Goal: Information Seeking & Learning: Find specific fact

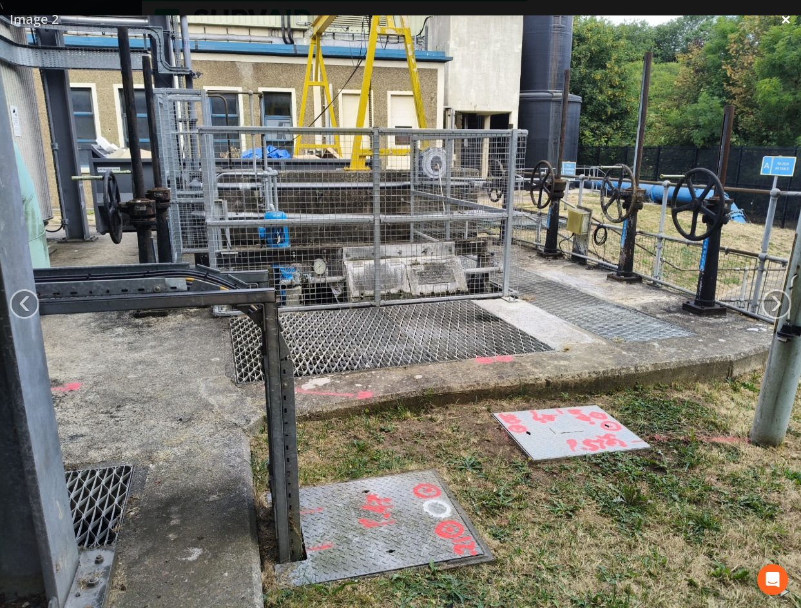
click at [786, 22] on link "×" at bounding box center [785, 19] width 30 height 39
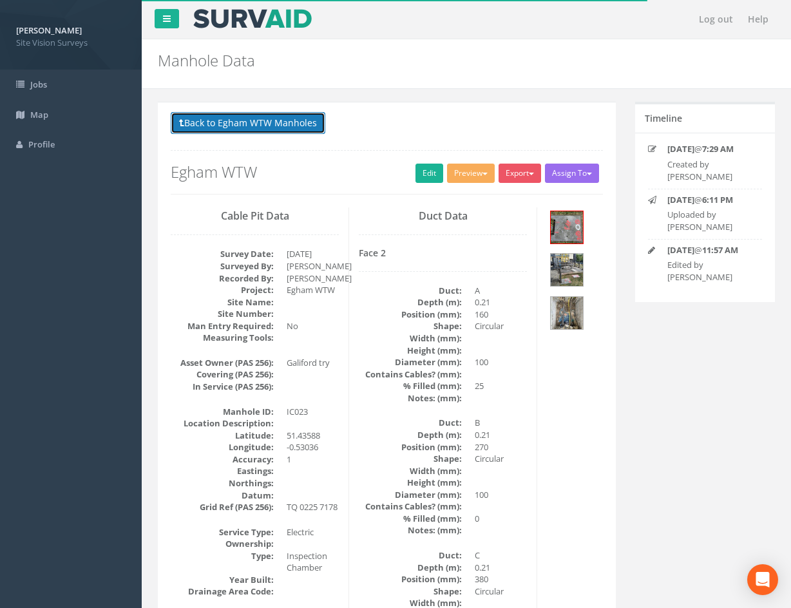
click at [274, 123] on button "Back to Egham WTW Manholes" at bounding box center [248, 123] width 155 height 22
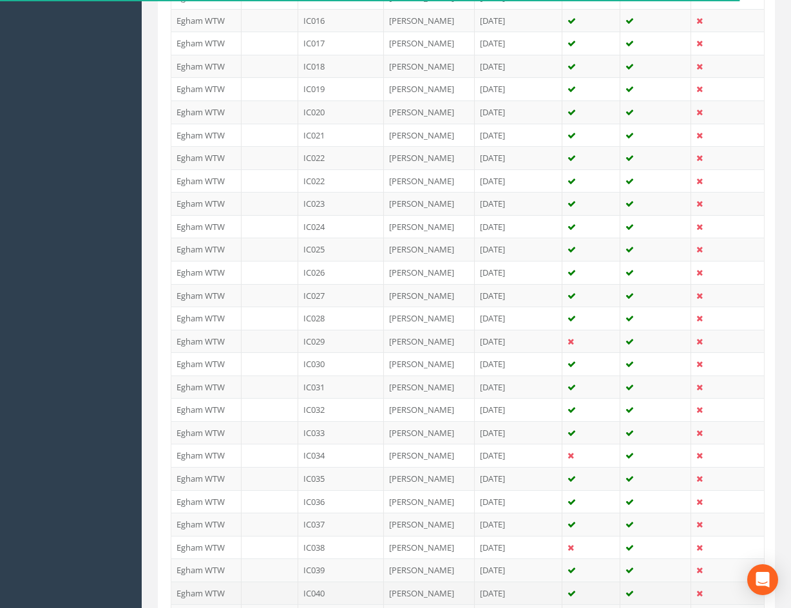
scroll to position [1027, 0]
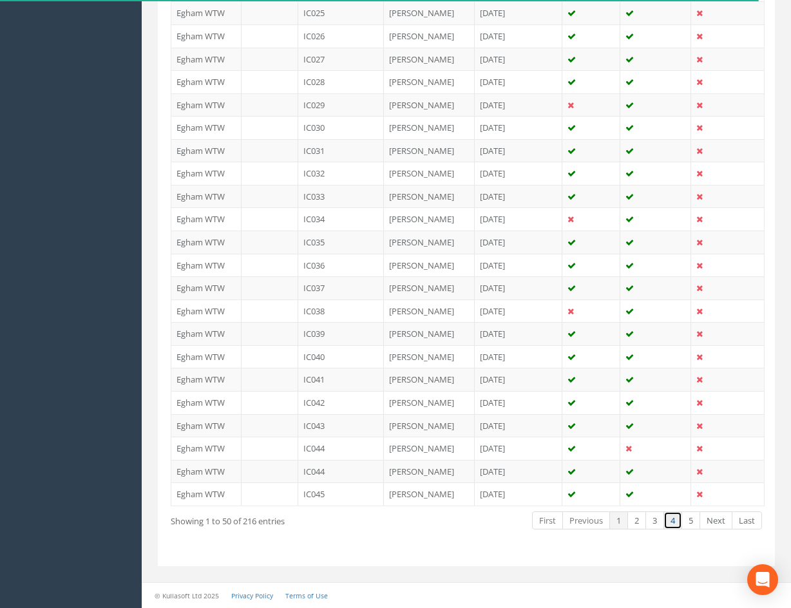
click at [672, 520] on link "4" at bounding box center [672, 520] width 19 height 19
click at [654, 523] on link "3" at bounding box center [654, 520] width 19 height 19
click at [676, 519] on link "4" at bounding box center [672, 520] width 19 height 19
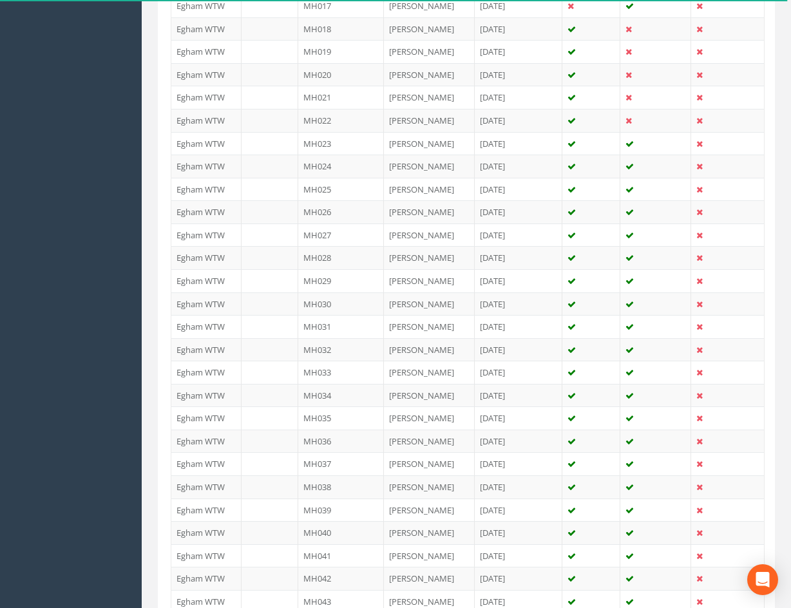
scroll to position [189, 0]
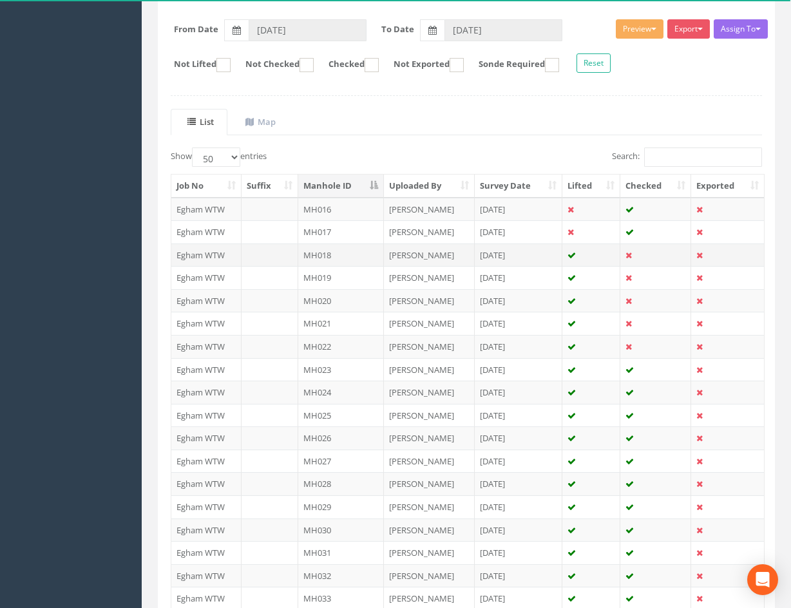
click at [346, 254] on td "MH018" at bounding box center [341, 254] width 86 height 23
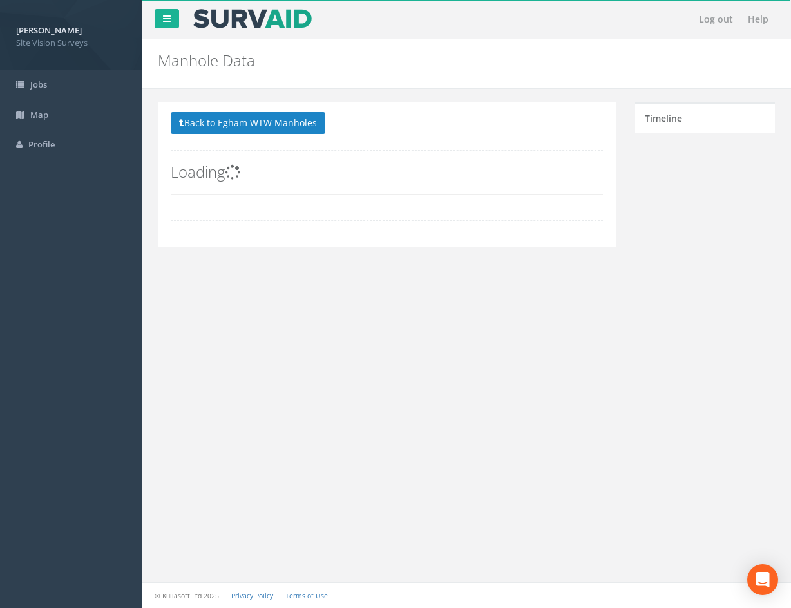
scroll to position [0, 0]
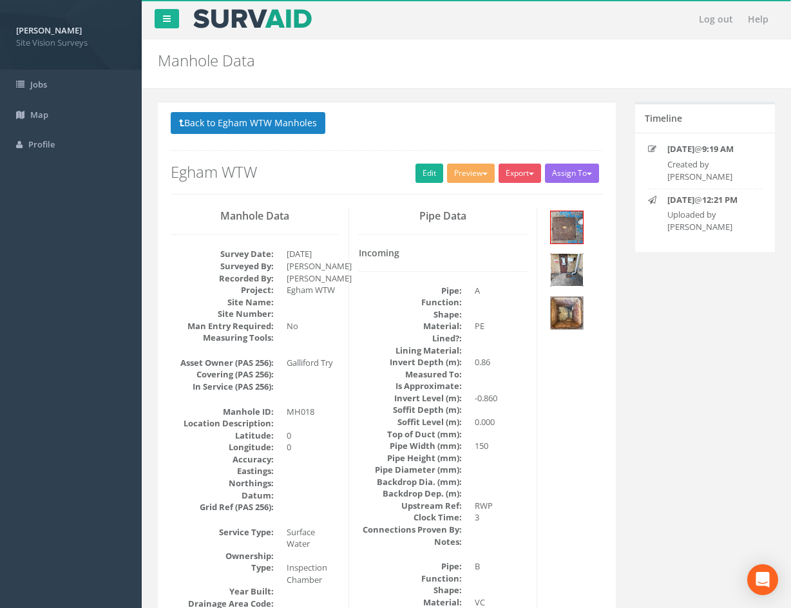
click at [574, 267] on img at bounding box center [567, 270] width 32 height 32
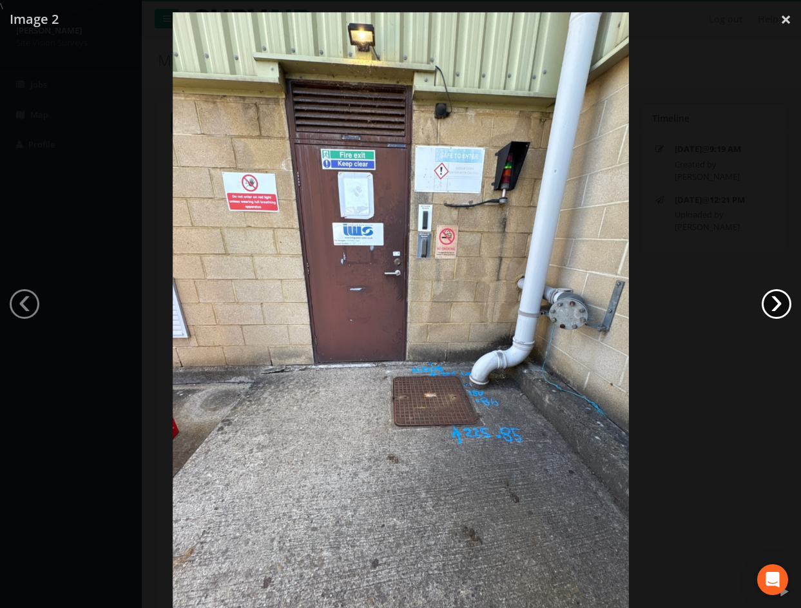
click at [770, 307] on link "›" at bounding box center [776, 304] width 30 height 30
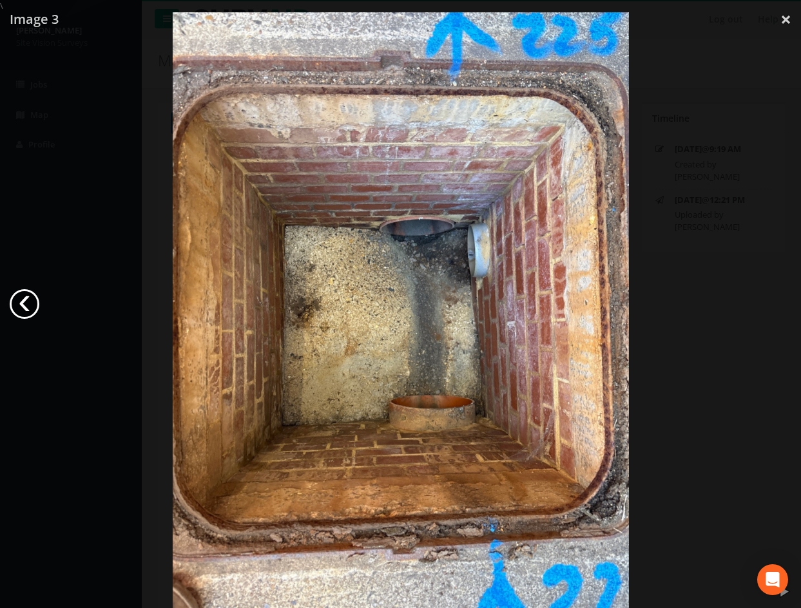
click at [28, 301] on link "‹" at bounding box center [25, 304] width 30 height 30
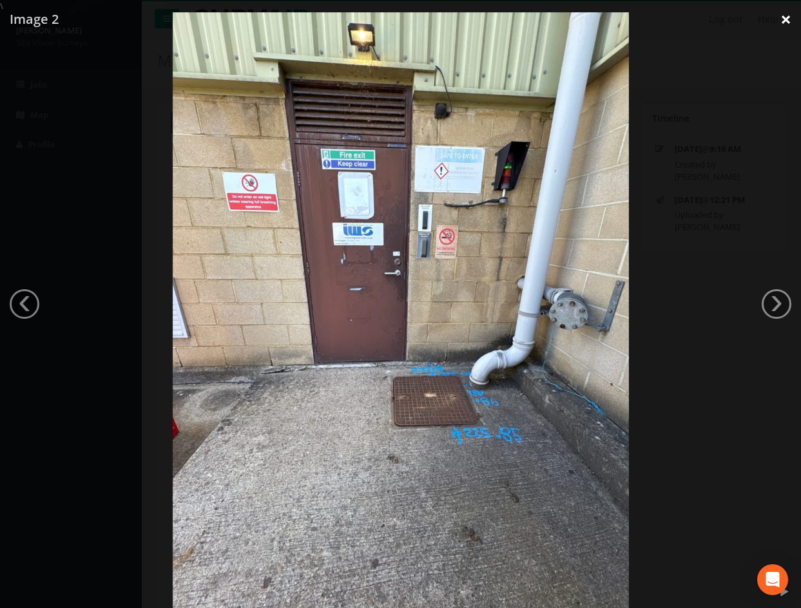
click at [785, 22] on link "×" at bounding box center [785, 19] width 30 height 39
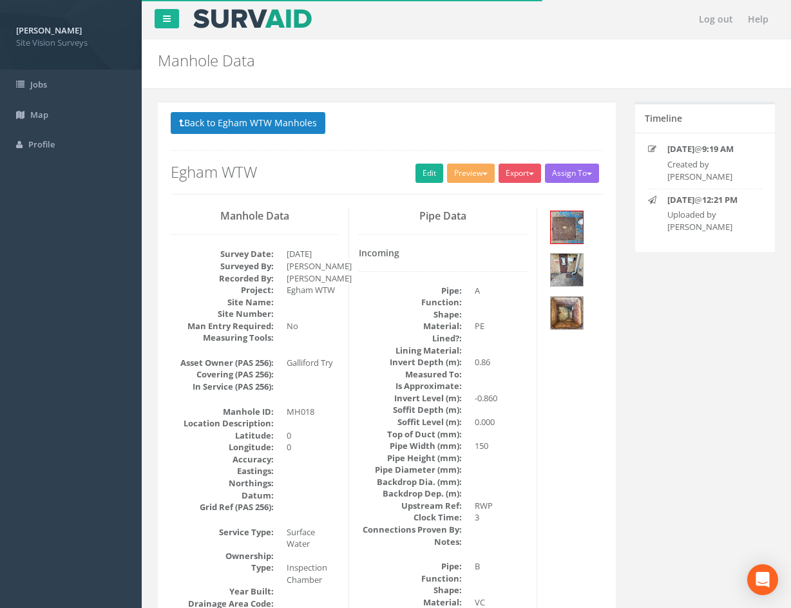
click at [280, 117] on button "Back to Egham WTW Manholes" at bounding box center [248, 123] width 155 height 22
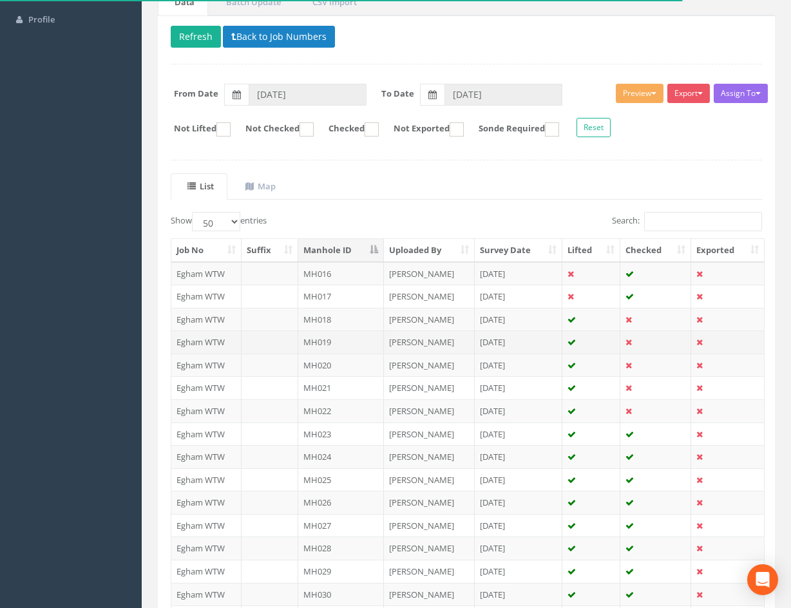
scroll to position [129, 0]
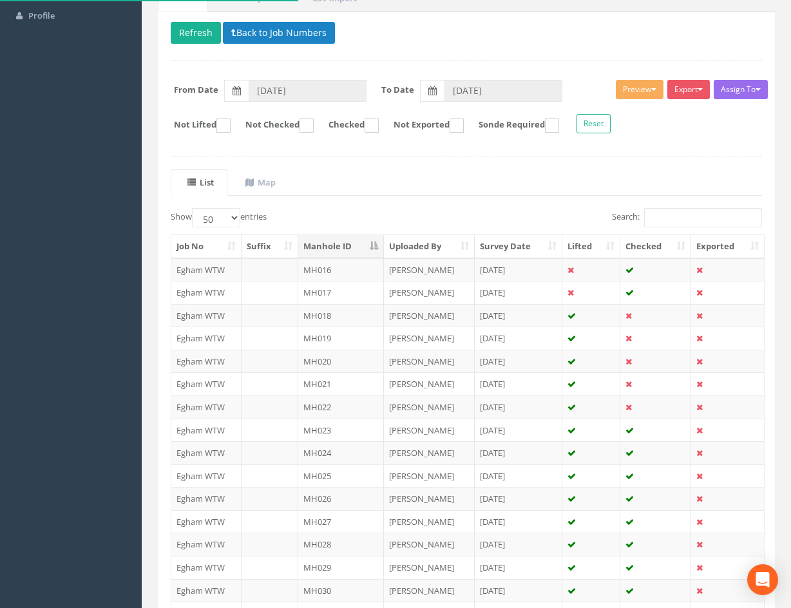
click at [369, 363] on td "MH020" at bounding box center [341, 361] width 86 height 23
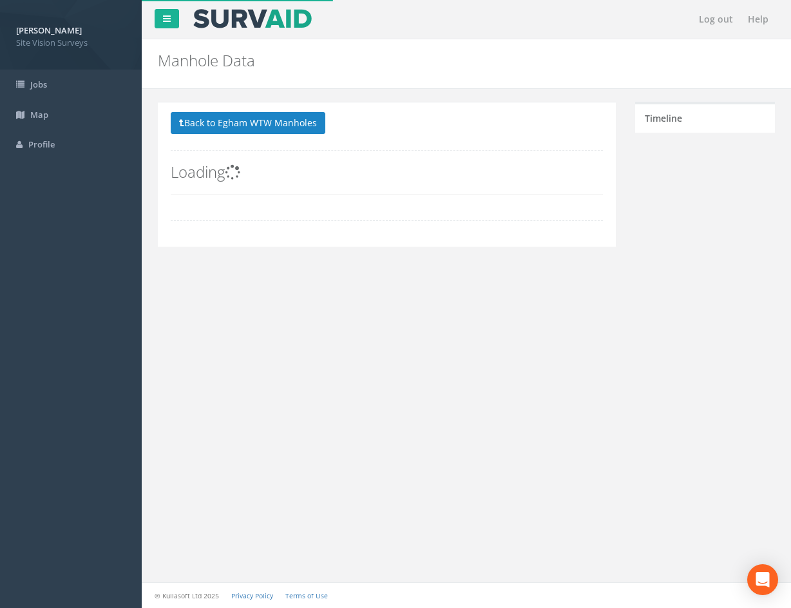
scroll to position [0, 0]
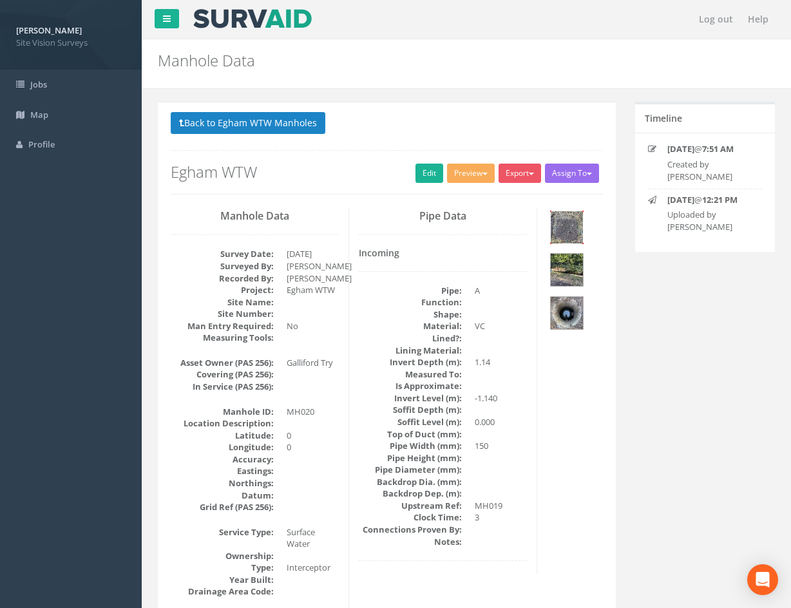
click at [563, 223] on img at bounding box center [567, 227] width 32 height 32
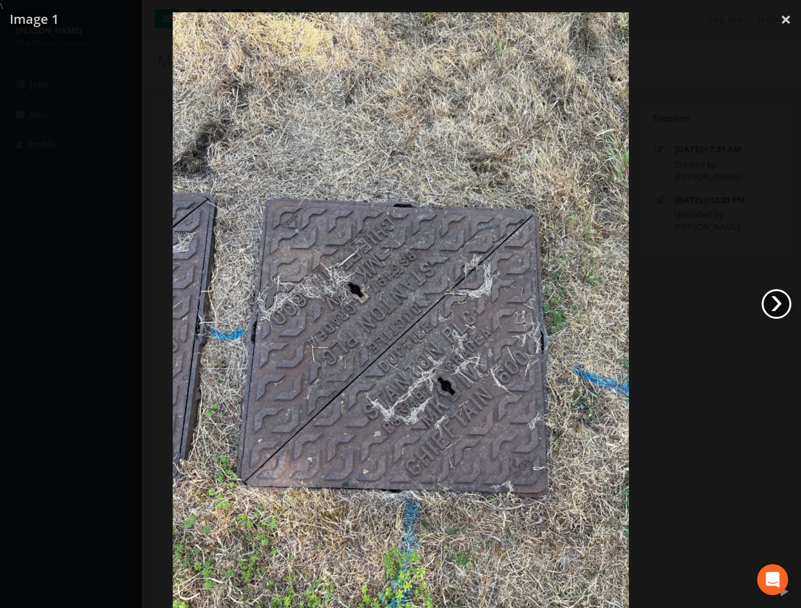
click at [770, 305] on link "›" at bounding box center [776, 304] width 30 height 30
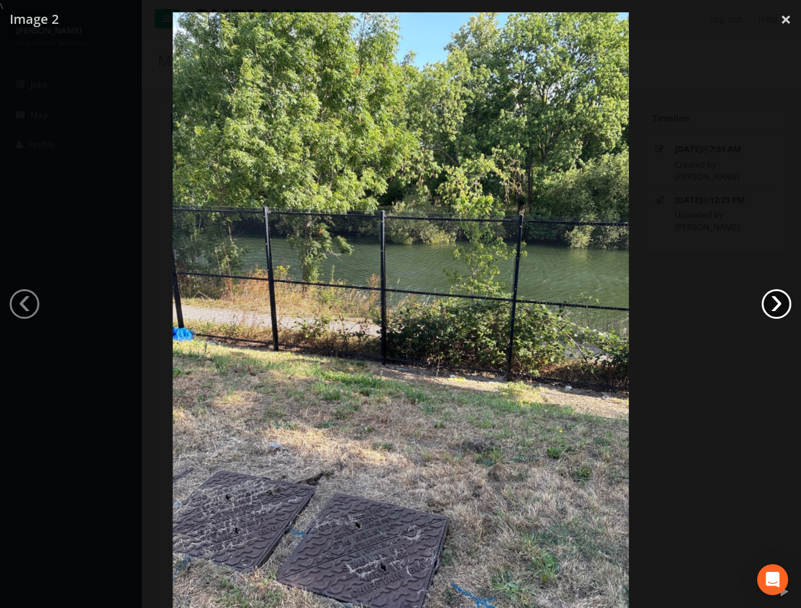
click at [770, 305] on link "›" at bounding box center [776, 304] width 30 height 30
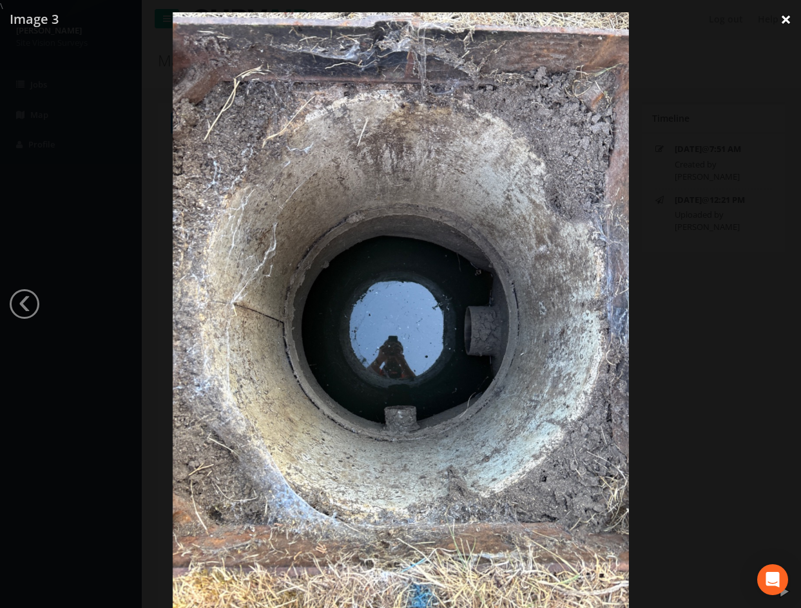
click at [783, 16] on link "×" at bounding box center [785, 19] width 30 height 39
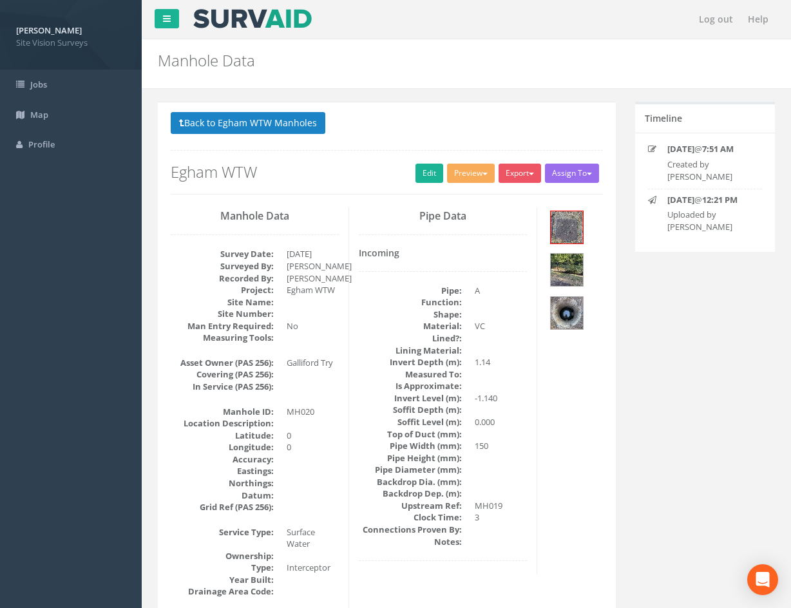
drag, startPoint x: 652, startPoint y: 380, endPoint x: 612, endPoint y: 410, distance: 49.7
drag, startPoint x: 612, startPoint y: 410, endPoint x: 597, endPoint y: 415, distance: 15.9
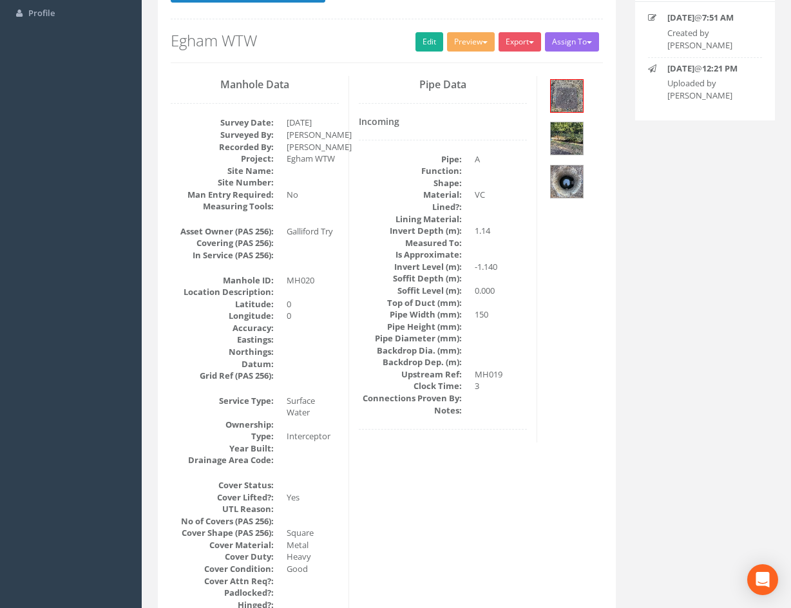
scroll to position [129, 0]
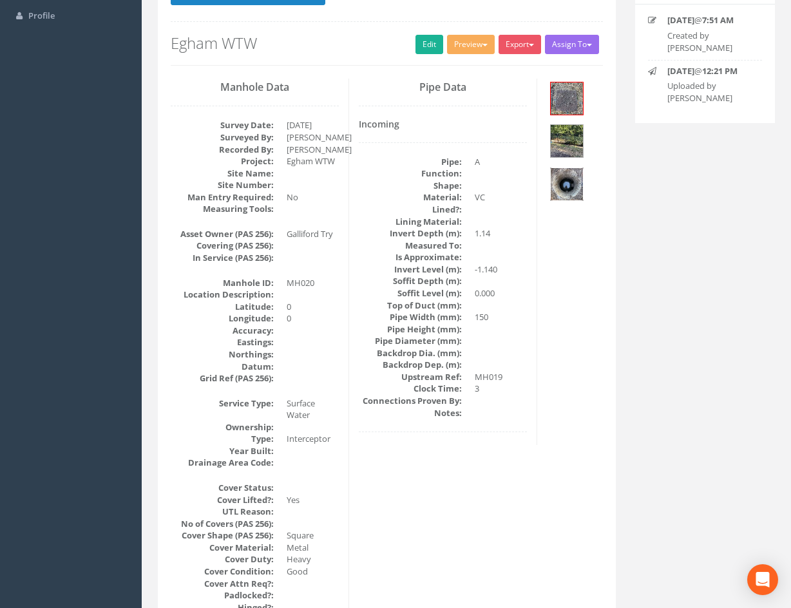
click at [571, 184] on img at bounding box center [567, 184] width 32 height 32
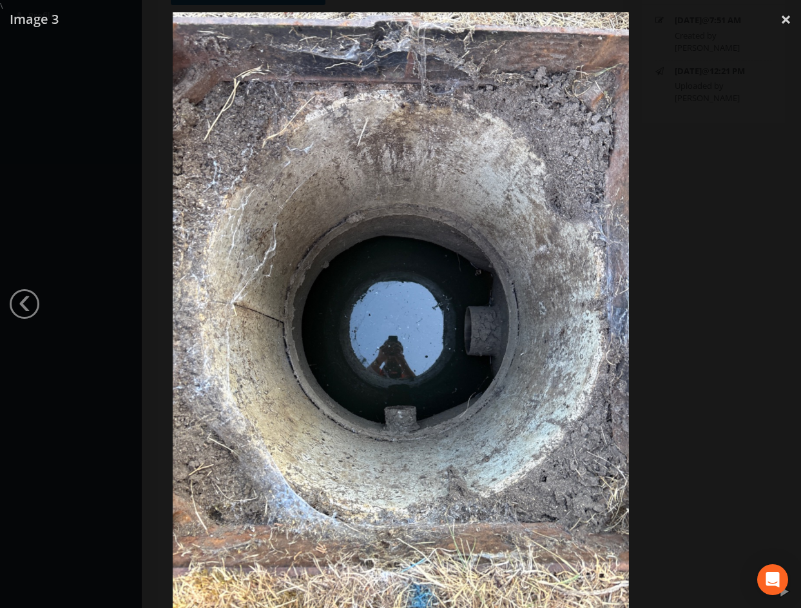
click at [750, 50] on div at bounding box center [400, 316] width 801 height 608
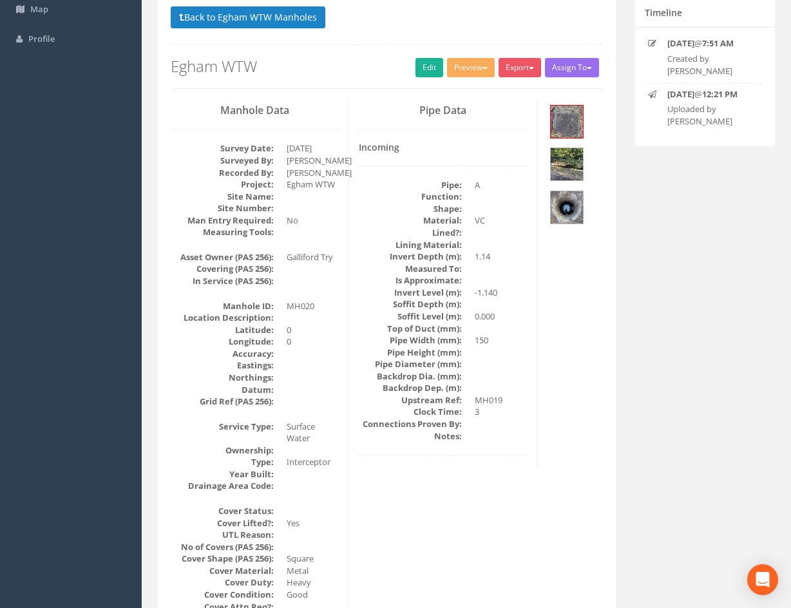
scroll to position [0, 0]
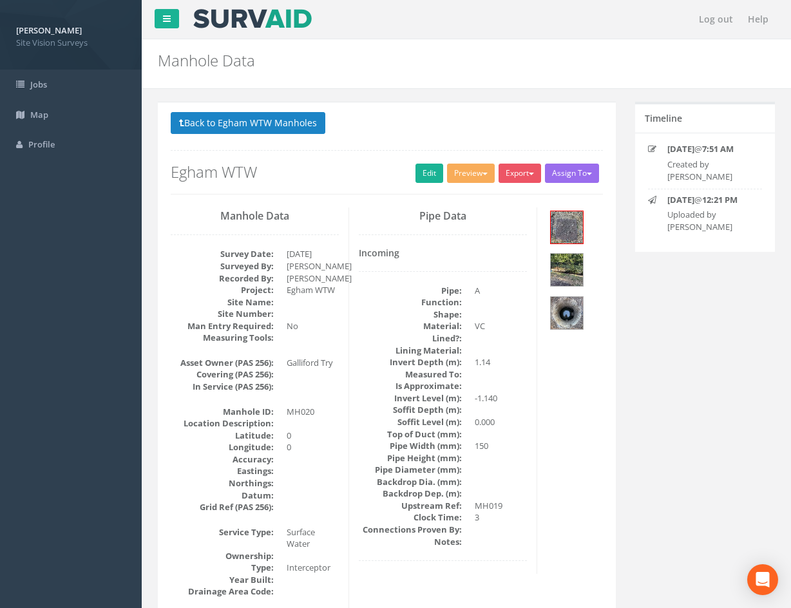
drag, startPoint x: 426, startPoint y: 436, endPoint x: 392, endPoint y: 202, distance: 236.9
click at [274, 118] on button "Back to Egham WTW Manholes" at bounding box center [248, 123] width 155 height 22
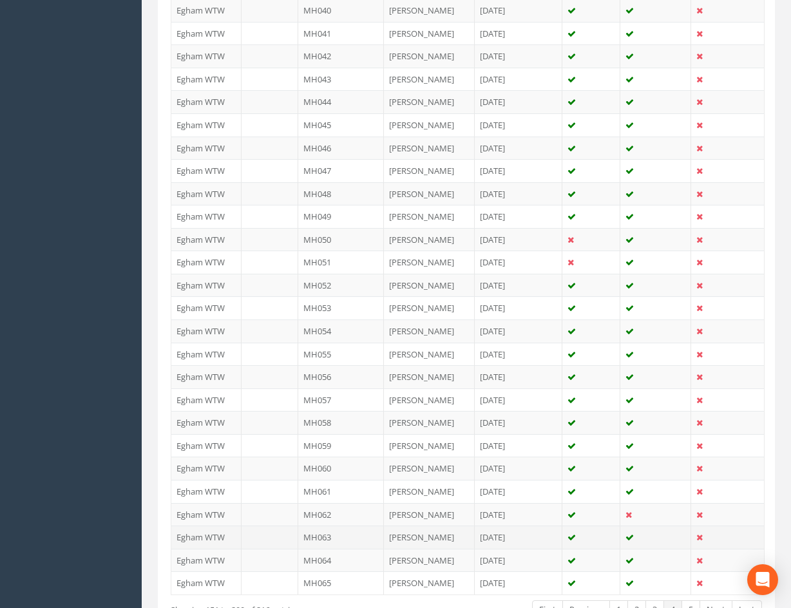
scroll to position [966, 0]
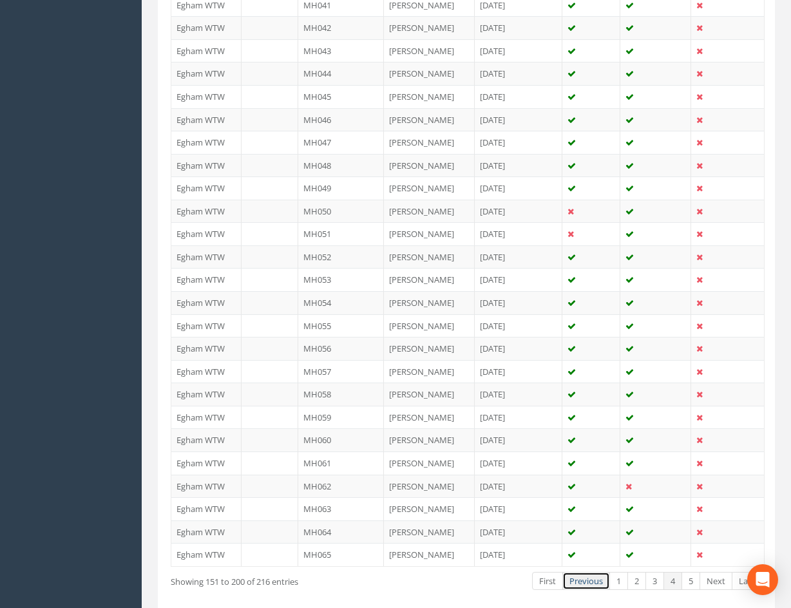
click at [584, 584] on link "Previous" at bounding box center [586, 581] width 48 height 19
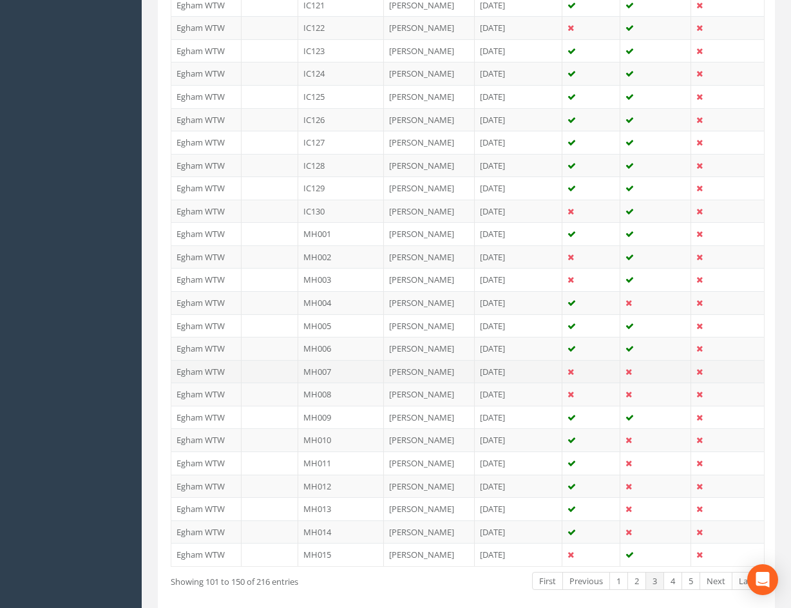
click at [426, 372] on td "[PERSON_NAME]" at bounding box center [429, 371] width 91 height 23
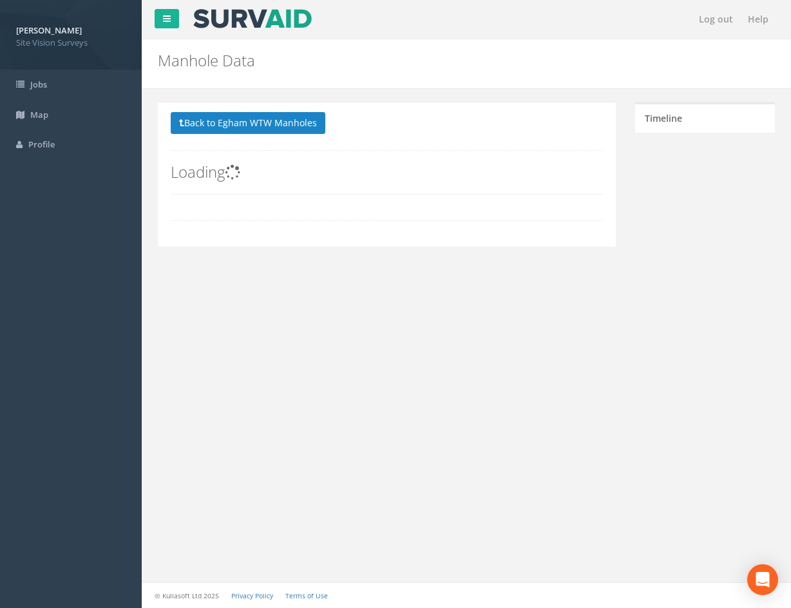
scroll to position [0, 0]
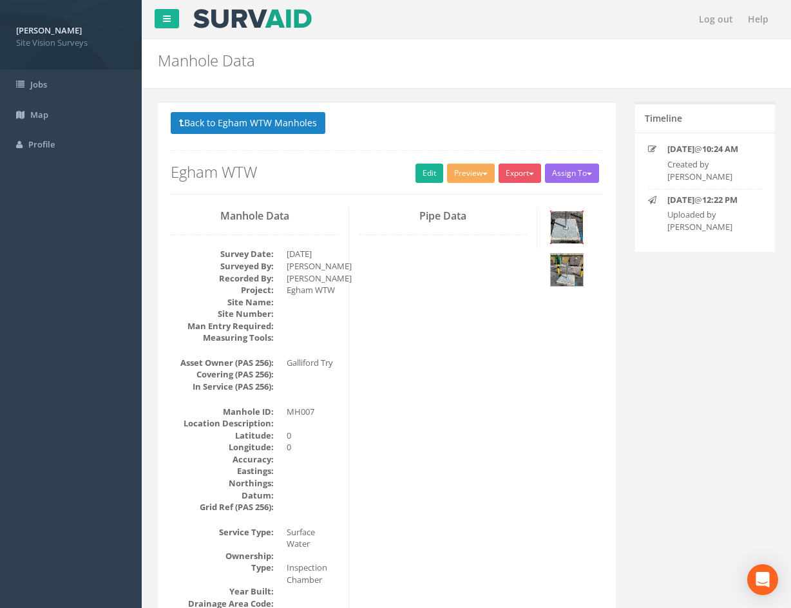
click at [573, 234] on img at bounding box center [567, 227] width 32 height 32
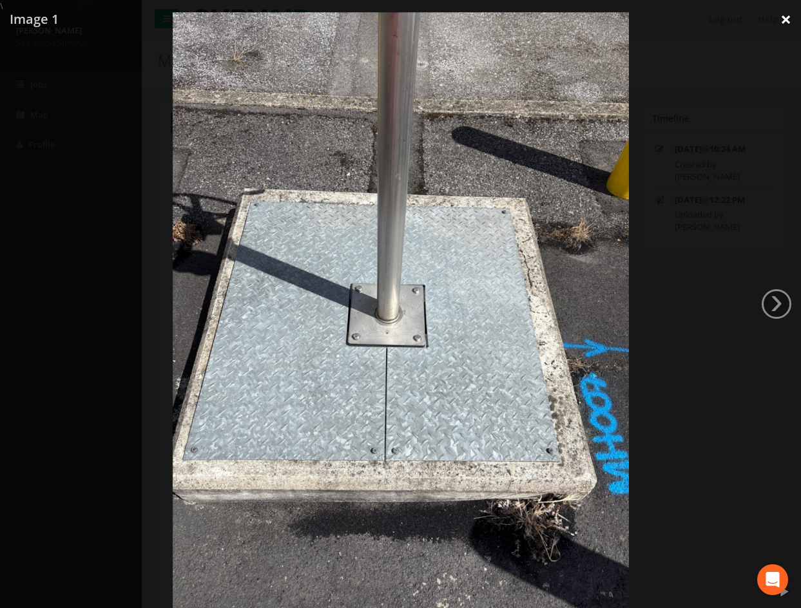
click at [791, 19] on link "×" at bounding box center [785, 19] width 30 height 39
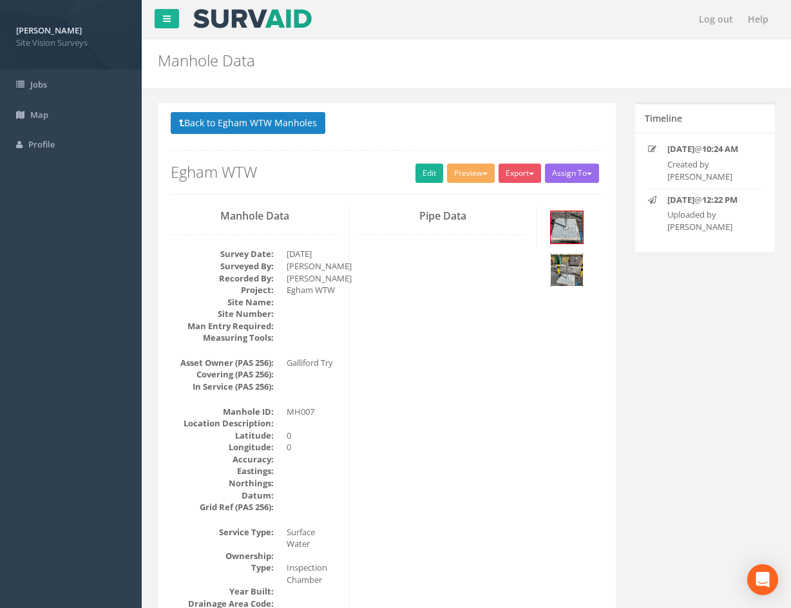
click at [565, 281] on img at bounding box center [567, 270] width 32 height 32
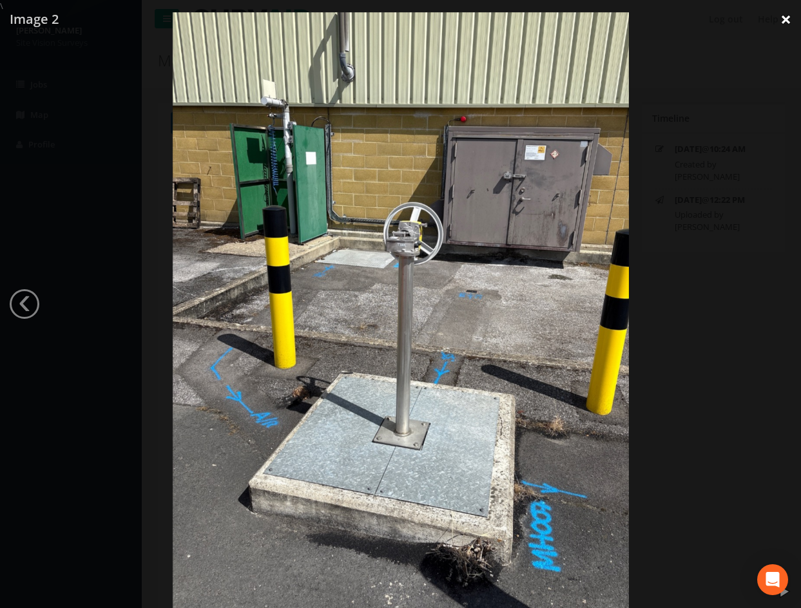
click at [785, 21] on link "×" at bounding box center [785, 19] width 30 height 39
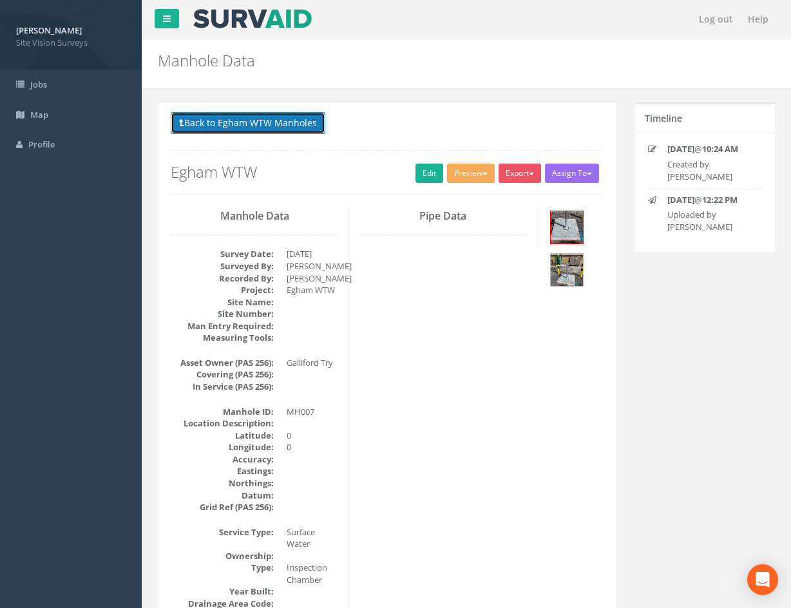
click at [298, 120] on button "Back to Egham WTW Manholes" at bounding box center [248, 123] width 155 height 22
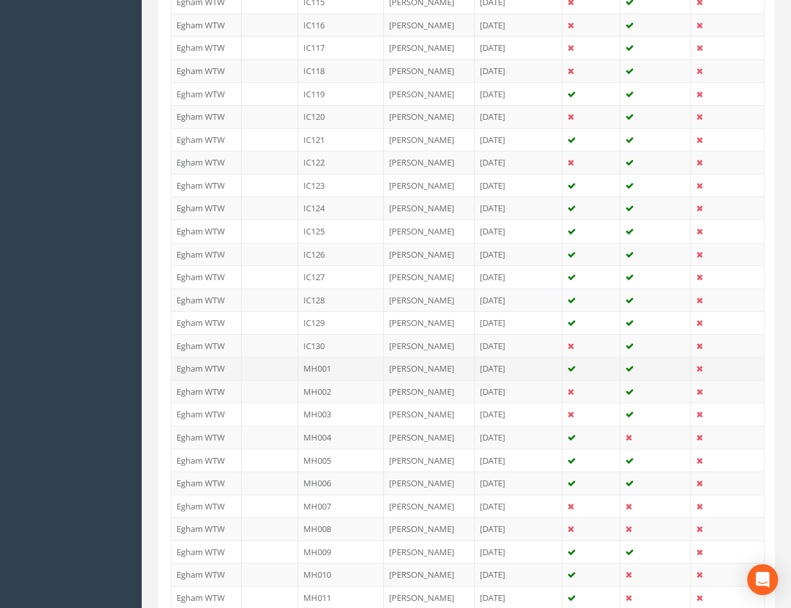
scroll to position [837, 0]
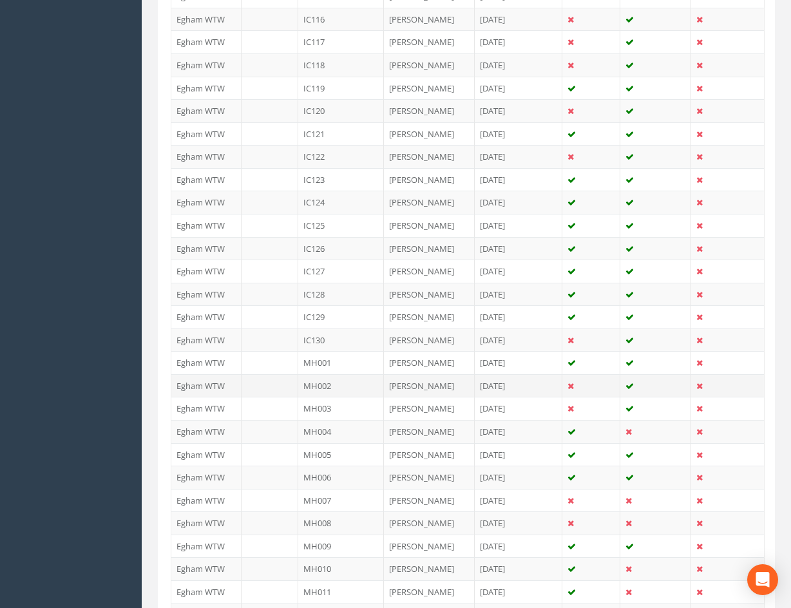
click at [365, 386] on td "MH002" at bounding box center [341, 385] width 86 height 23
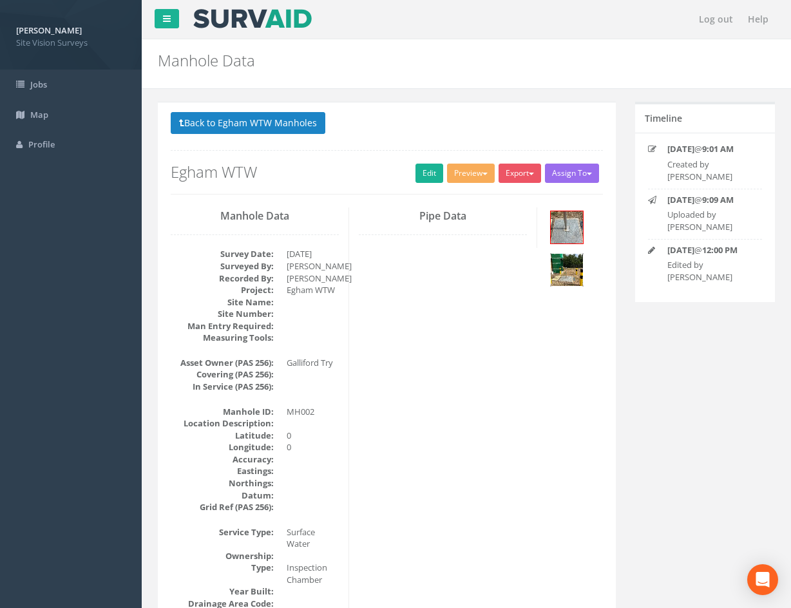
click at [570, 276] on img at bounding box center [567, 270] width 32 height 32
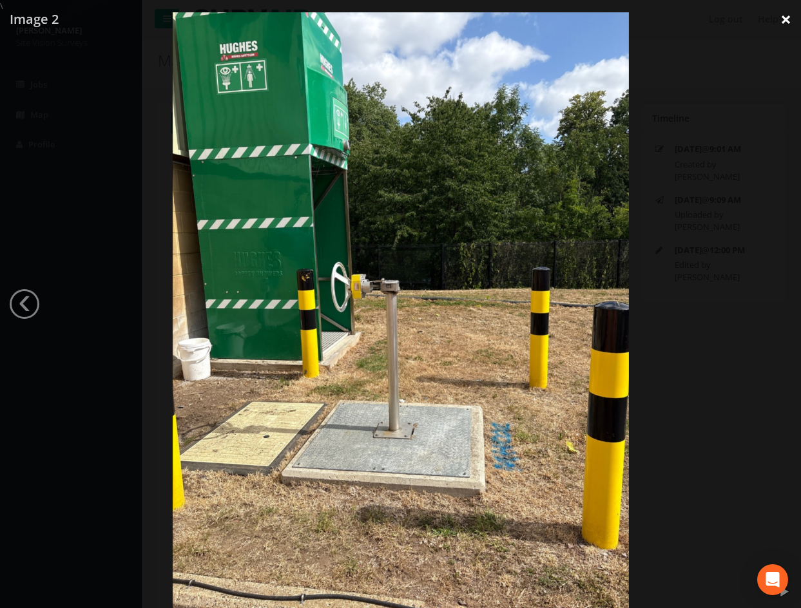
click at [784, 17] on link "×" at bounding box center [785, 19] width 30 height 39
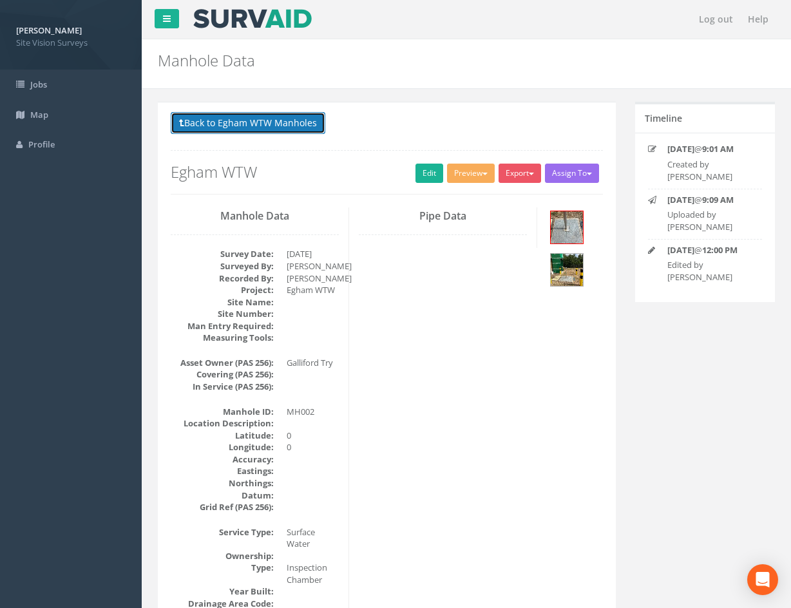
click at [289, 128] on button "Back to Egham WTW Manholes" at bounding box center [248, 123] width 155 height 22
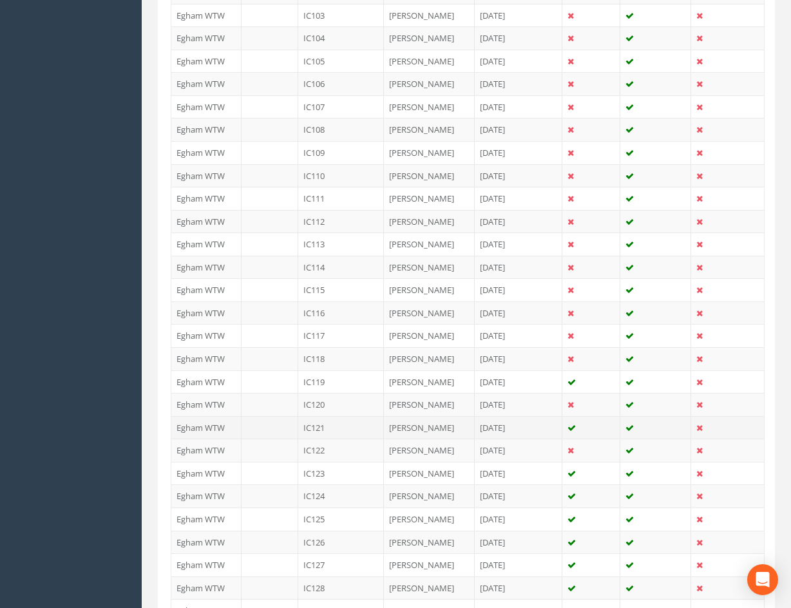
scroll to position [837, 0]
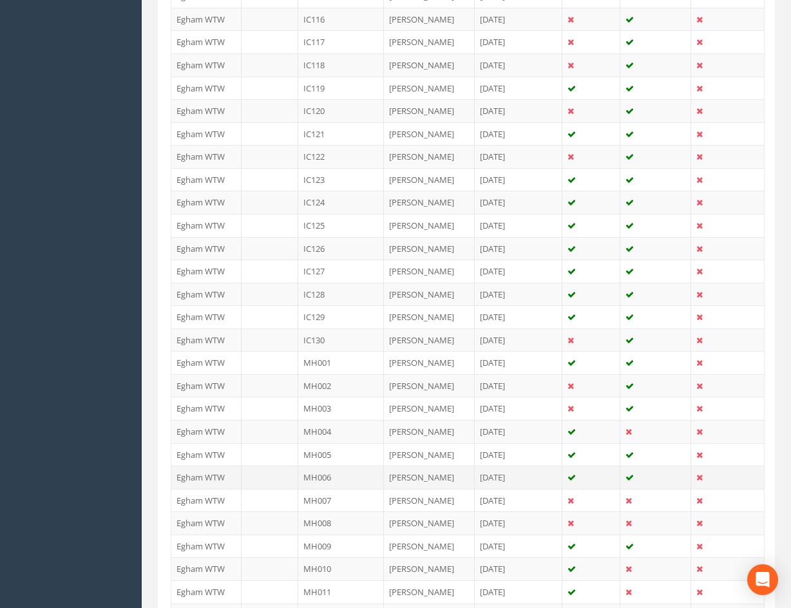
click at [355, 478] on td "MH006" at bounding box center [341, 477] width 86 height 23
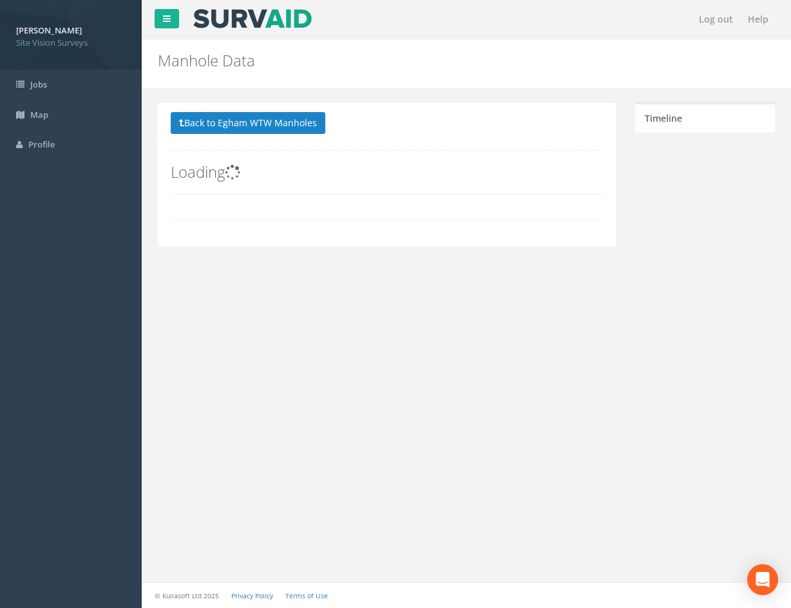
scroll to position [0, 0]
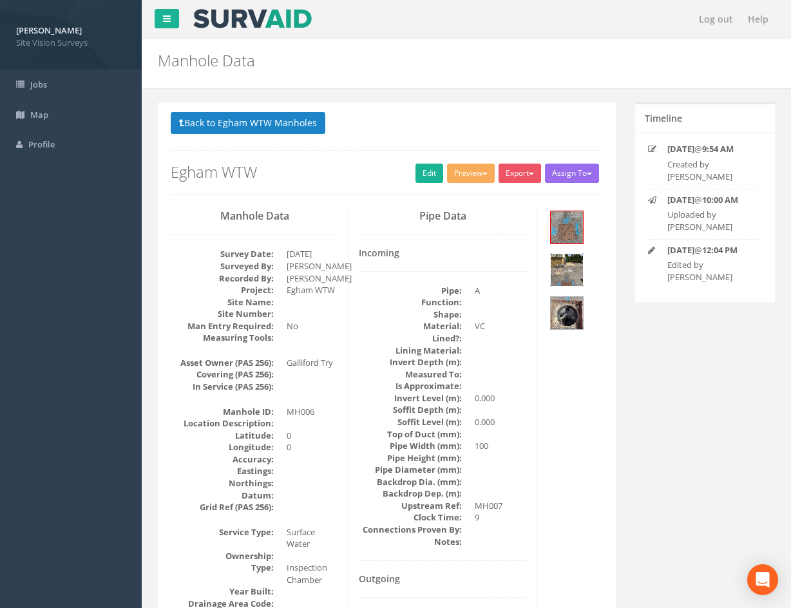
click at [571, 269] on img at bounding box center [567, 270] width 32 height 32
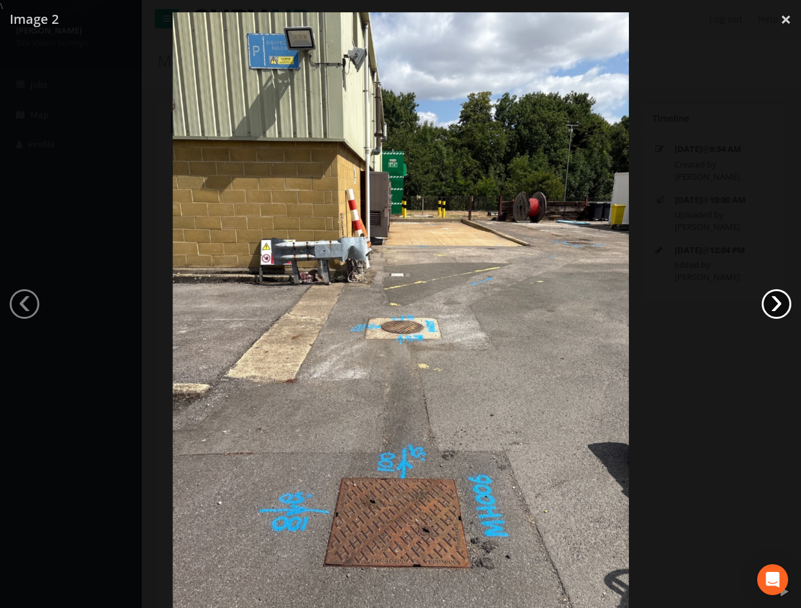
click at [772, 306] on link "›" at bounding box center [776, 304] width 30 height 30
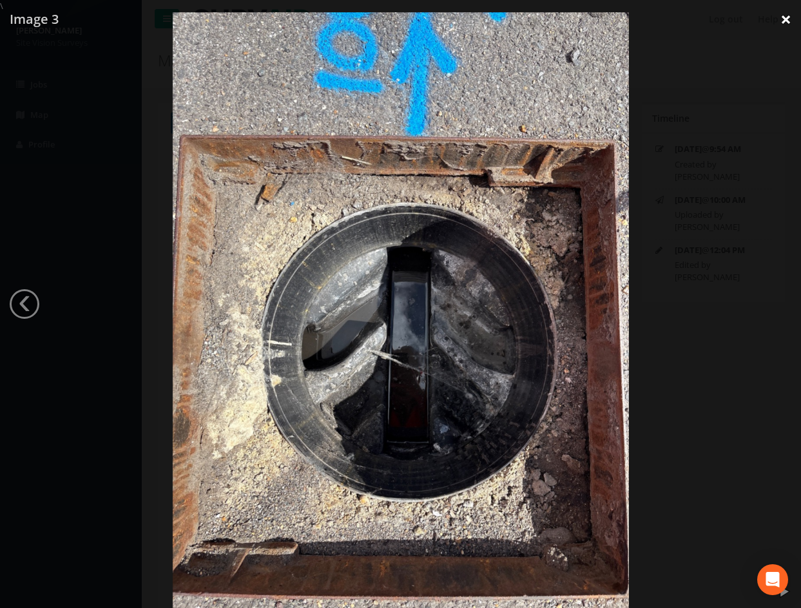
click at [779, 20] on link "×" at bounding box center [785, 19] width 30 height 39
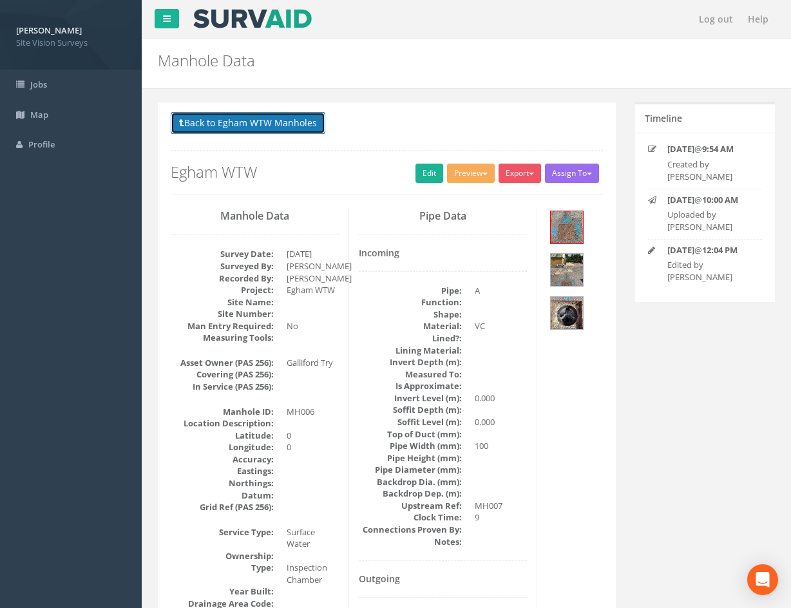
click at [269, 125] on button "Back to Egham WTW Manholes" at bounding box center [248, 123] width 155 height 22
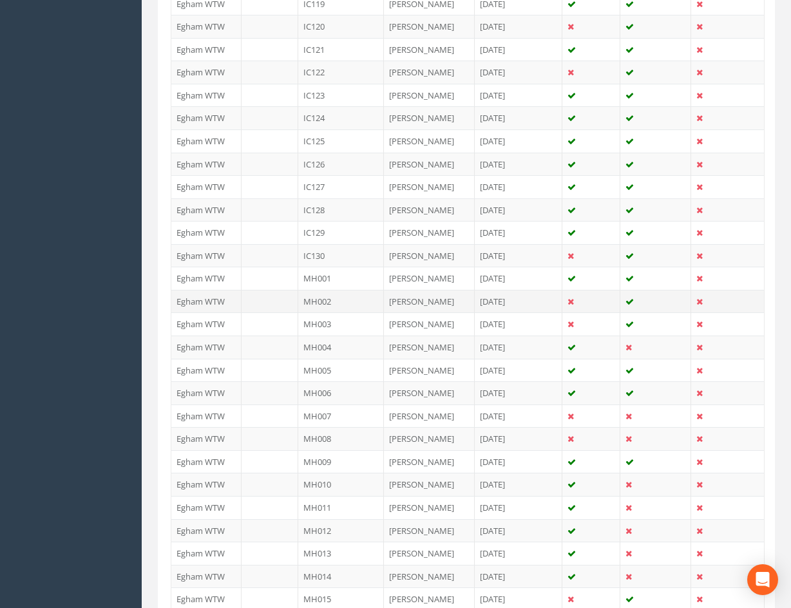
scroll to position [902, 0]
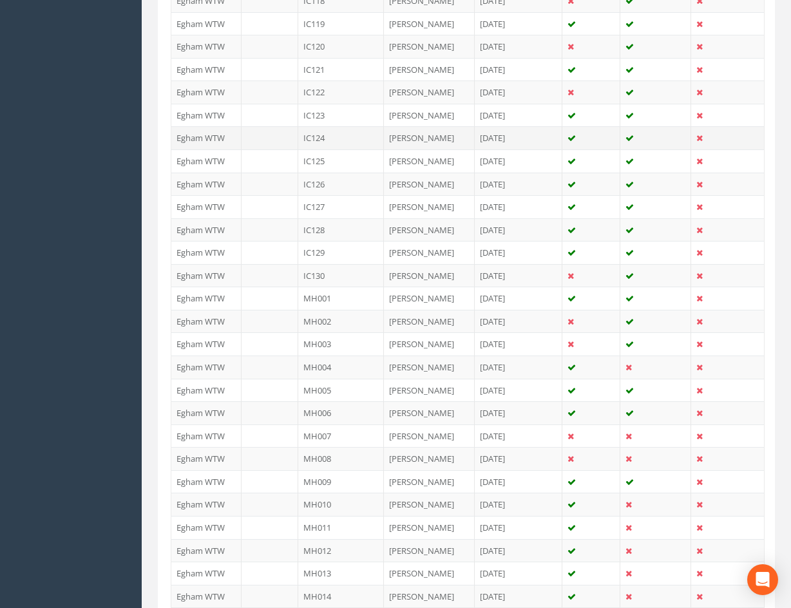
click at [350, 140] on td "IC124" at bounding box center [341, 137] width 86 height 23
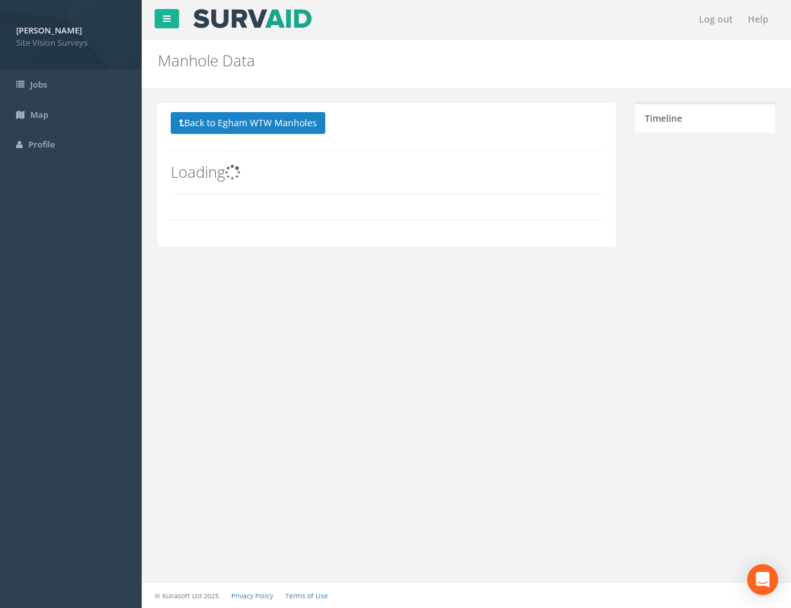
scroll to position [0, 0]
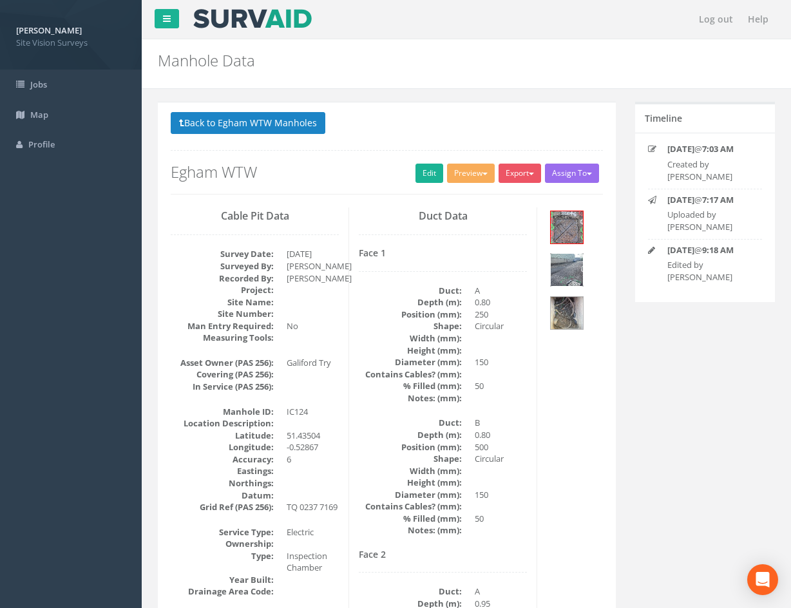
click at [573, 264] on img at bounding box center [567, 270] width 32 height 32
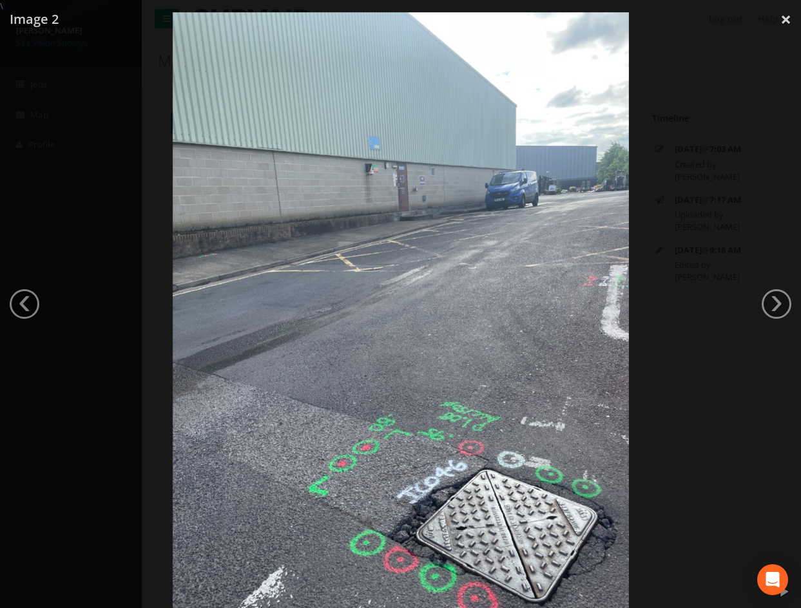
drag, startPoint x: 573, startPoint y: 264, endPoint x: 573, endPoint y: 73, distance: 190.6
click at [573, 73] on img at bounding box center [401, 316] width 456 height 608
click at [535, 336] on img at bounding box center [401, 316] width 456 height 608
click at [778, 303] on link "›" at bounding box center [776, 304] width 30 height 30
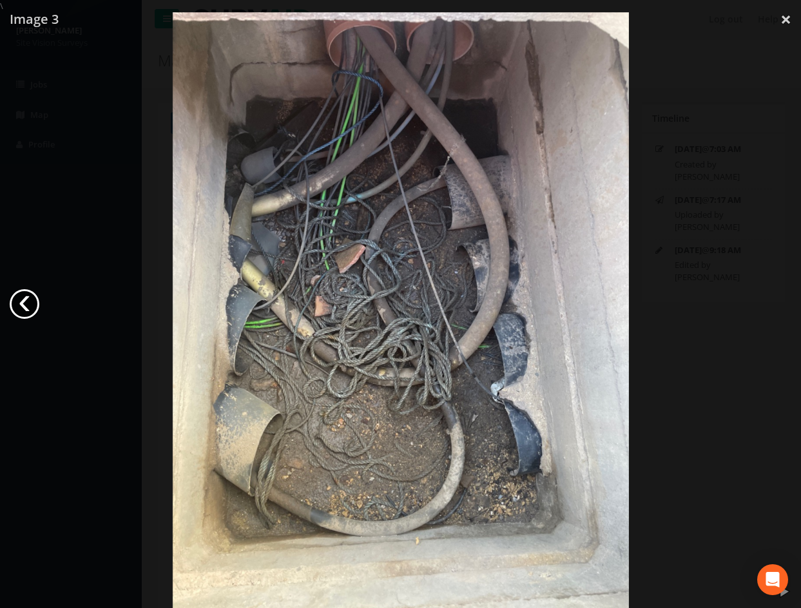
click at [25, 305] on link "‹" at bounding box center [25, 304] width 30 height 30
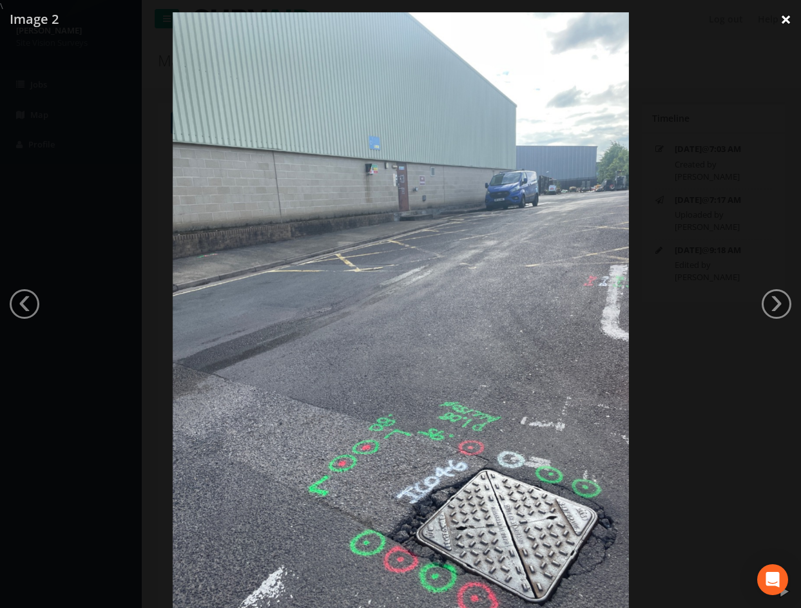
click at [780, 12] on link "×" at bounding box center [785, 19] width 30 height 39
